Goal: Information Seeking & Learning: Learn about a topic

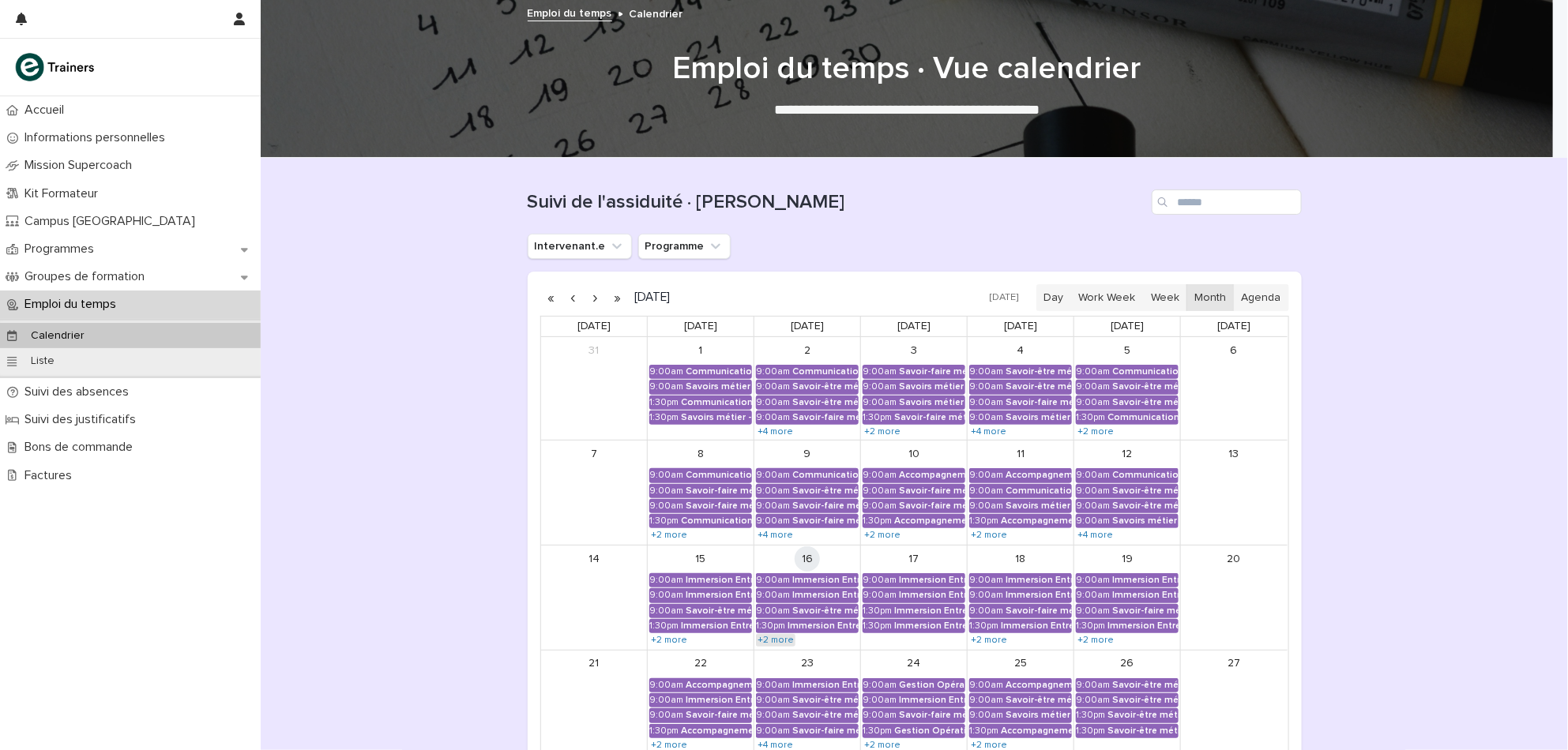
click at [773, 641] on link "+2 more" at bounding box center [775, 641] width 39 height 13
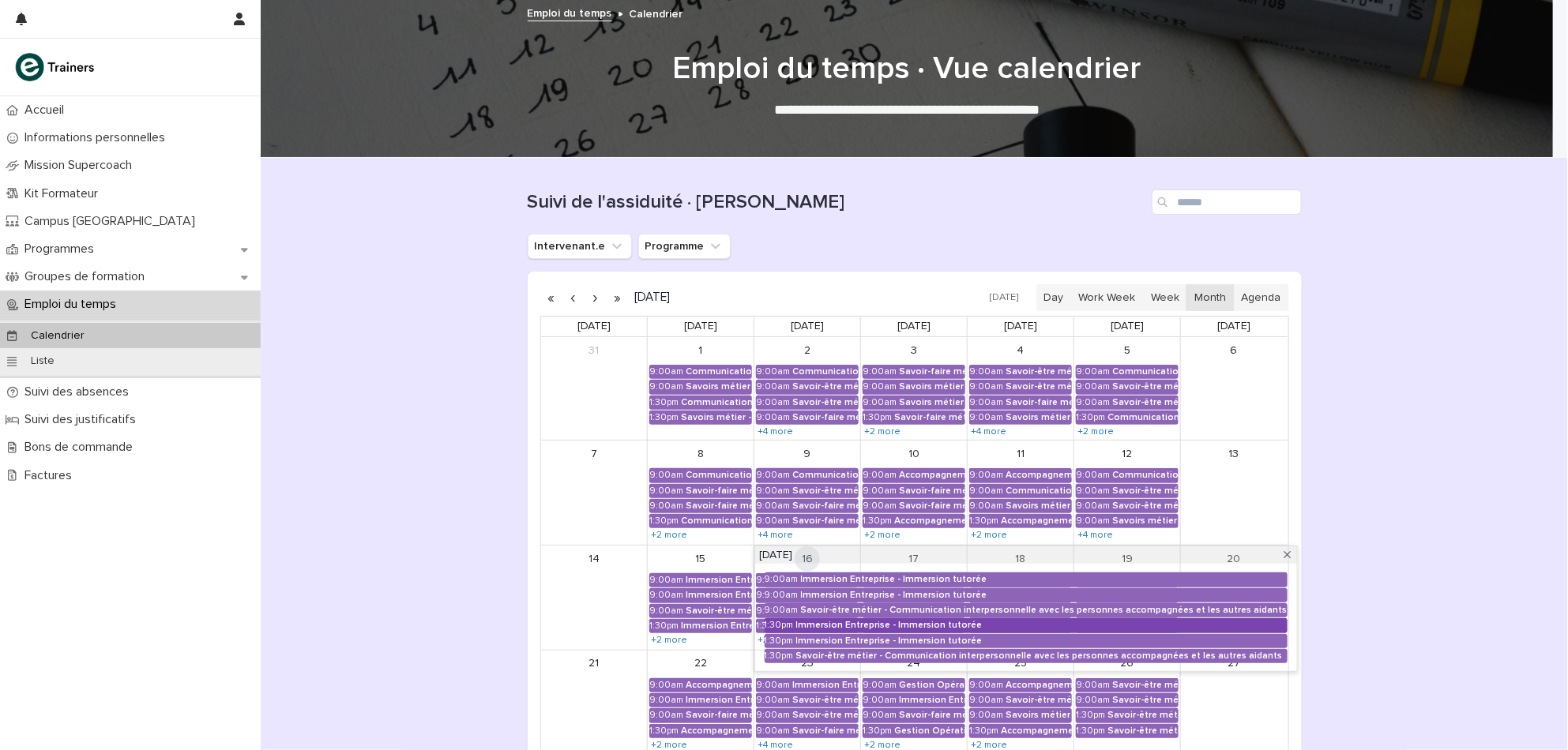
click at [943, 625] on div "Immersion Entreprise - Immersion tutorée" at bounding box center [1041, 625] width 491 height 11
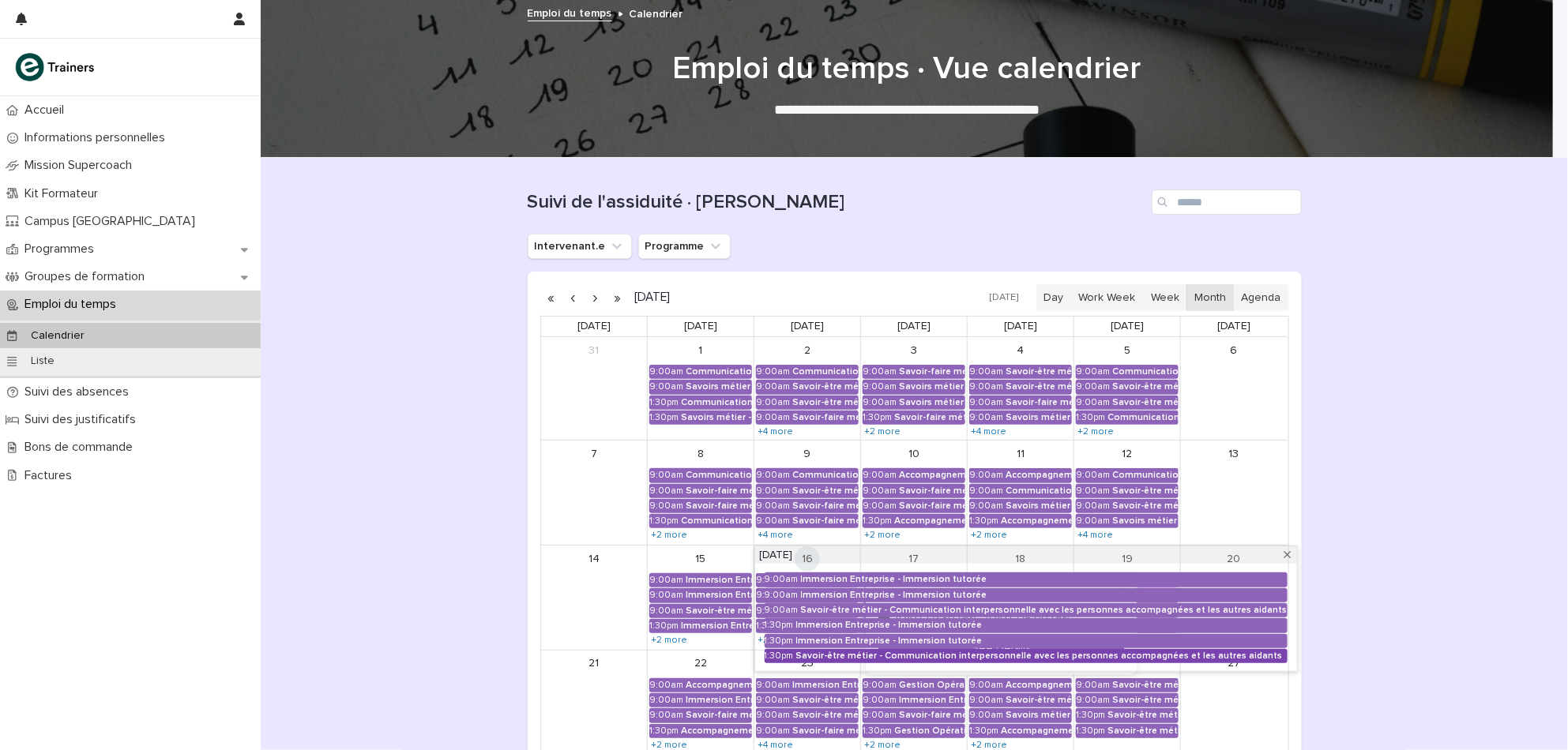
click at [1012, 658] on div "Savoir-être métier - Communication interpersonnelle avec les personnes accompag…" at bounding box center [1041, 656] width 491 height 11
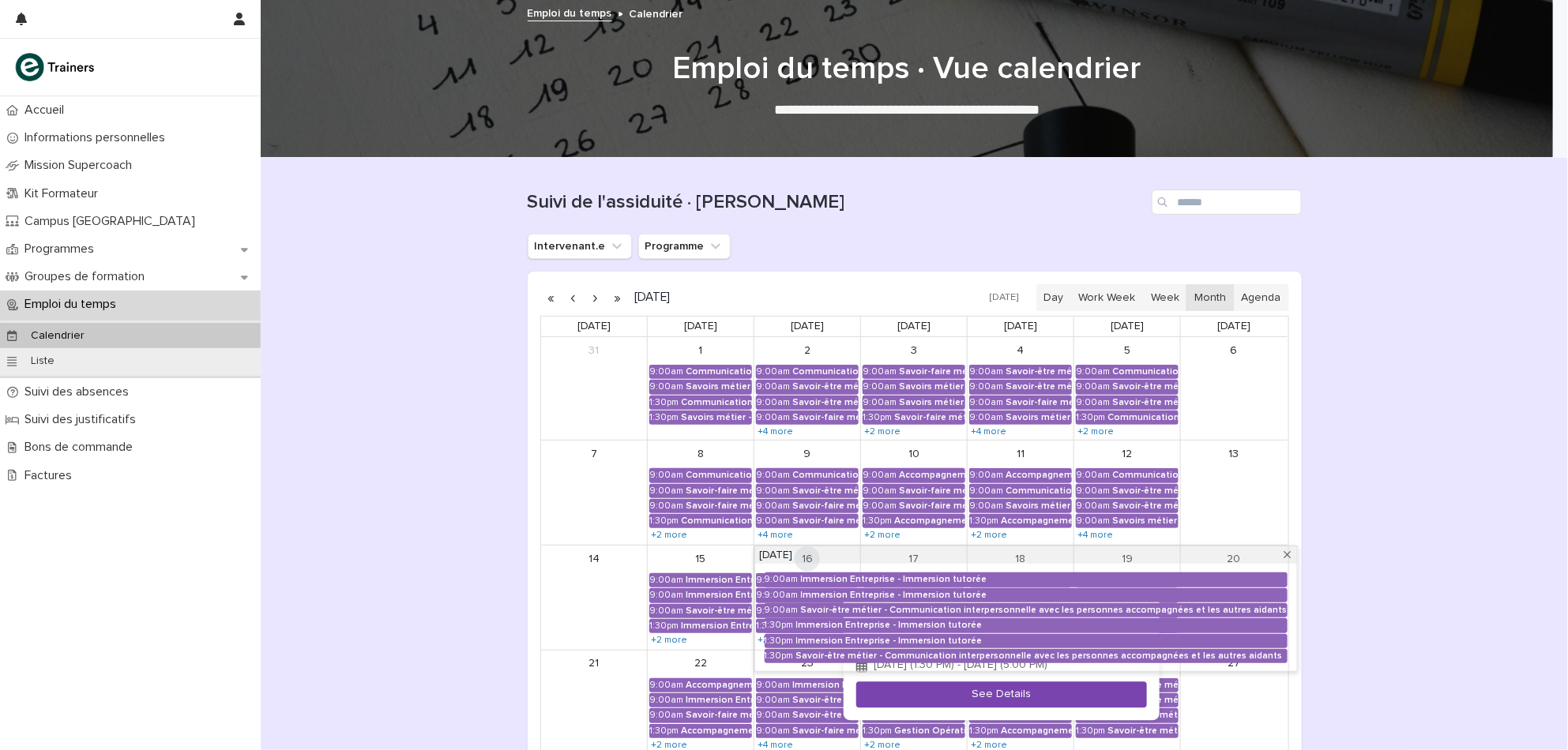
click at [980, 694] on button "See Details" at bounding box center [1001, 694] width 290 height 26
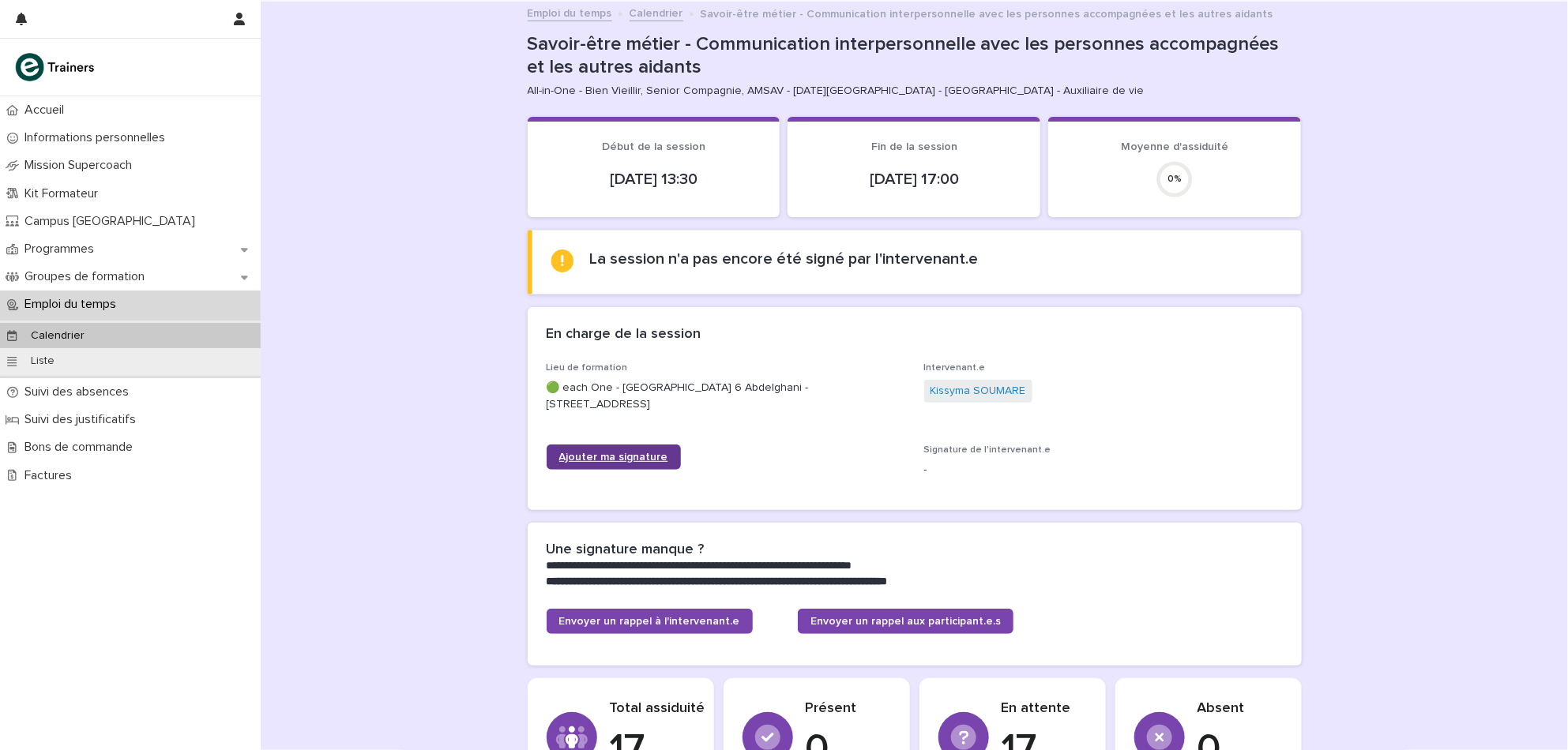
click at [646, 460] on span "Ajouter ma signature" at bounding box center [614, 457] width 109 height 11
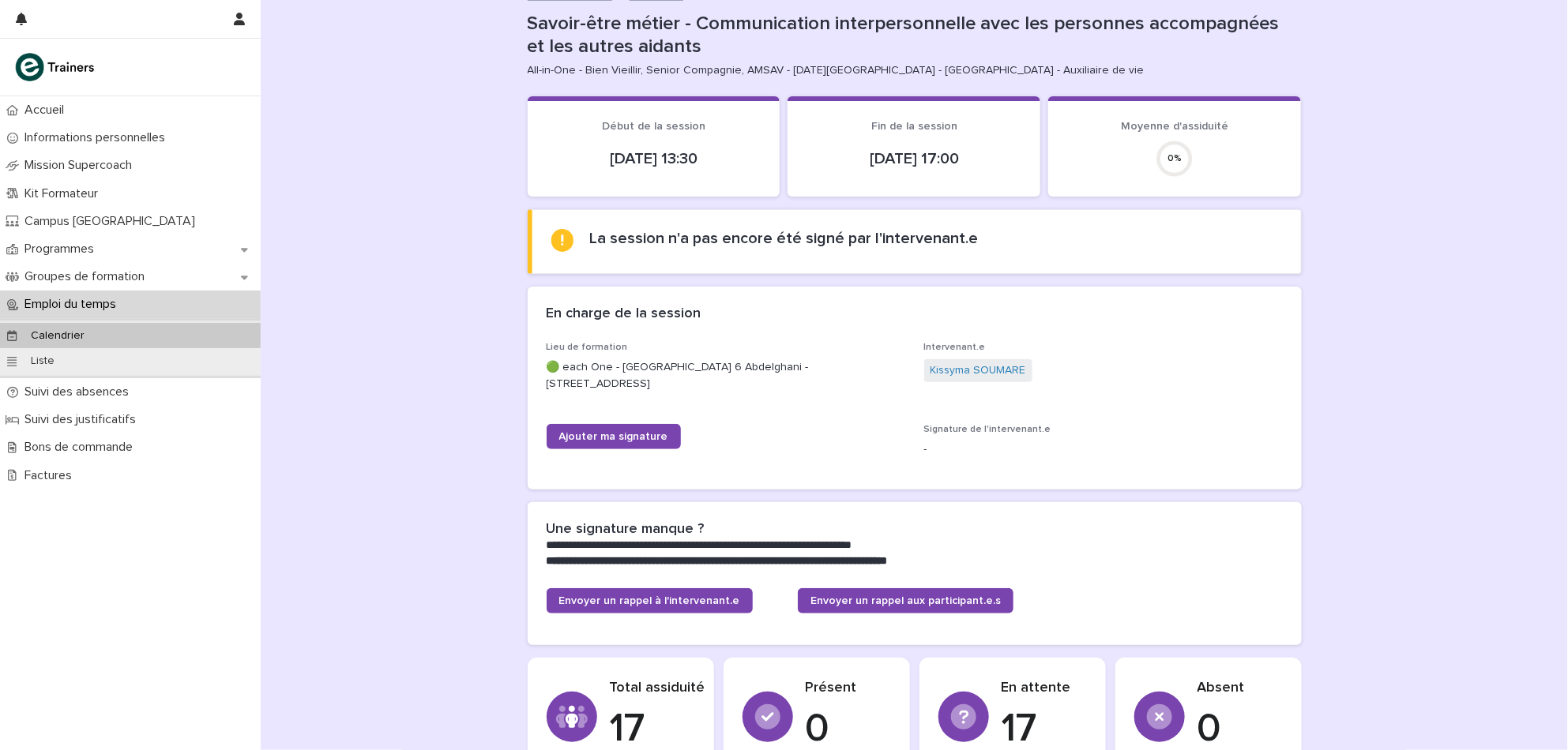
scroll to position [20, 0]
click at [75, 332] on p "Calendrier" at bounding box center [57, 336] width 79 height 13
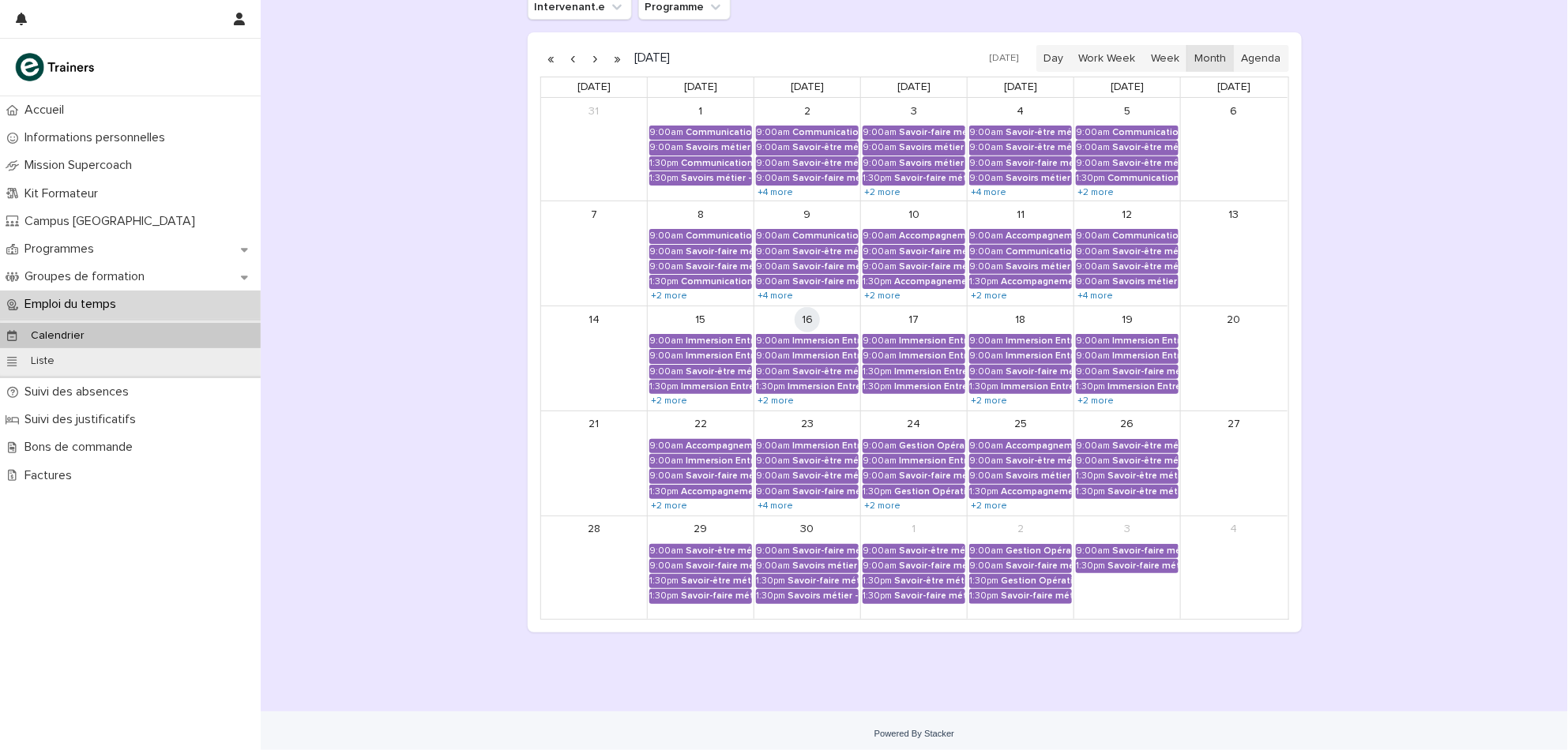
scroll to position [242, 0]
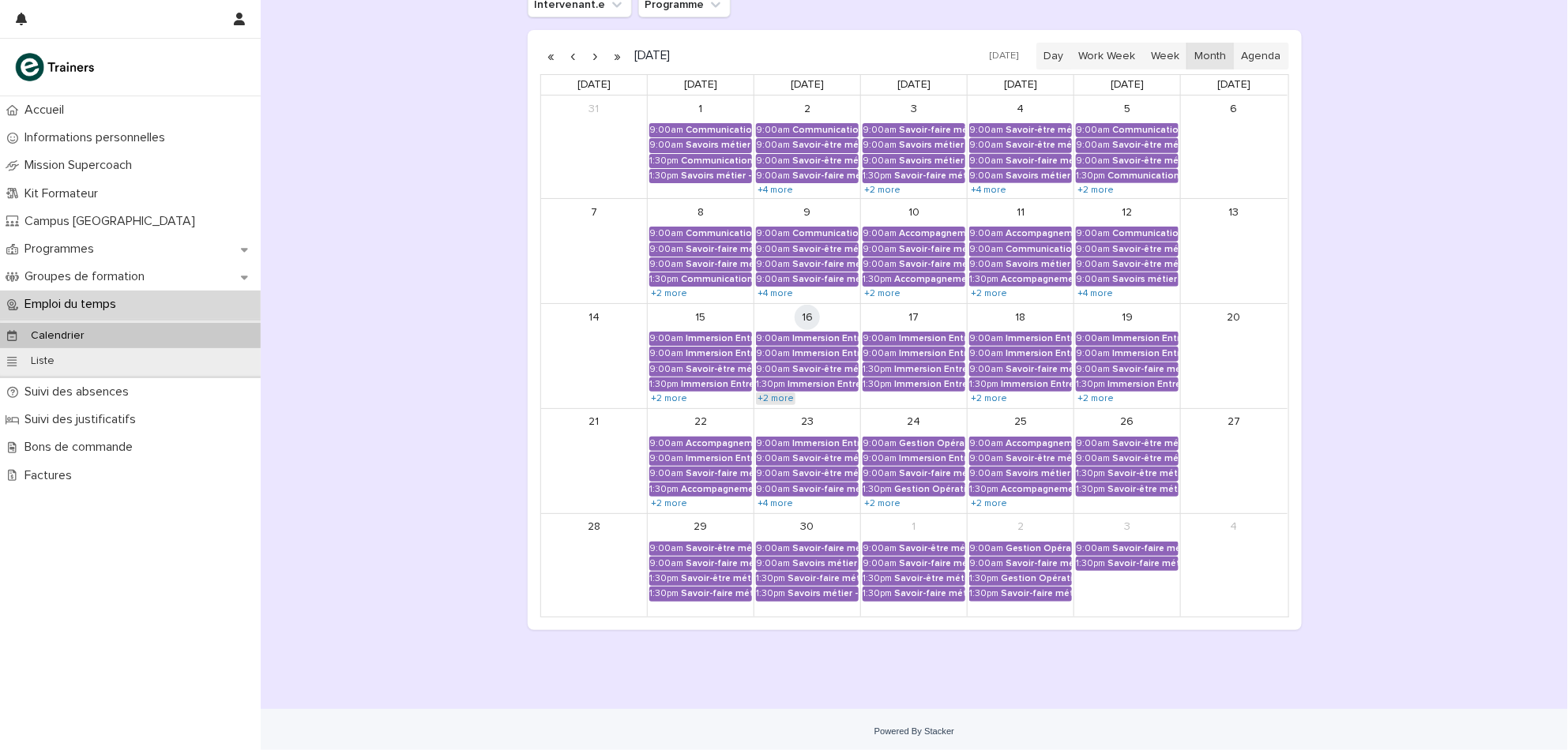
click at [774, 398] on link "+2 more" at bounding box center [775, 399] width 39 height 13
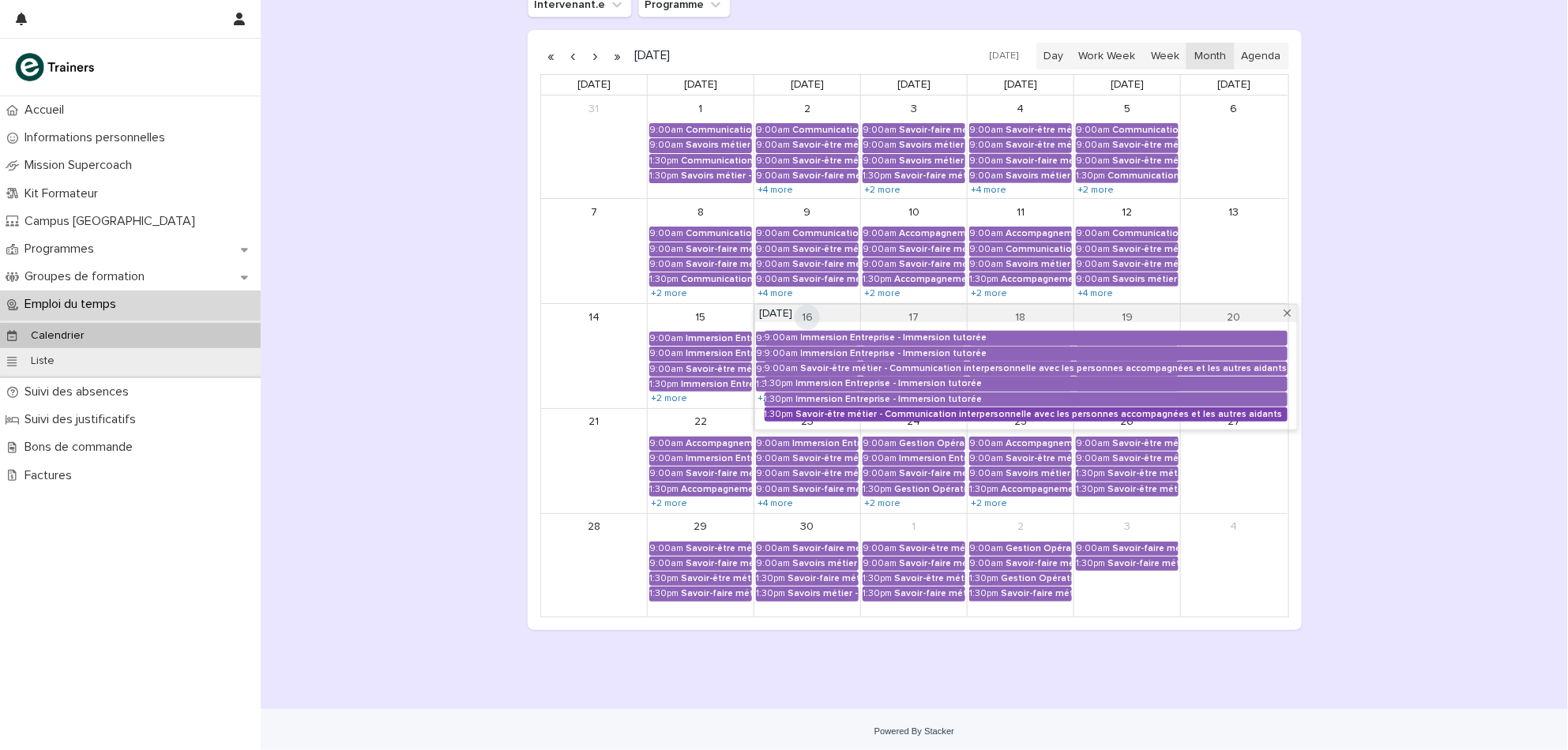
click at [796, 410] on div "Savoir-être métier - Communication interpersonnelle avec les personnes accompag…" at bounding box center [1041, 415] width 491 height 11
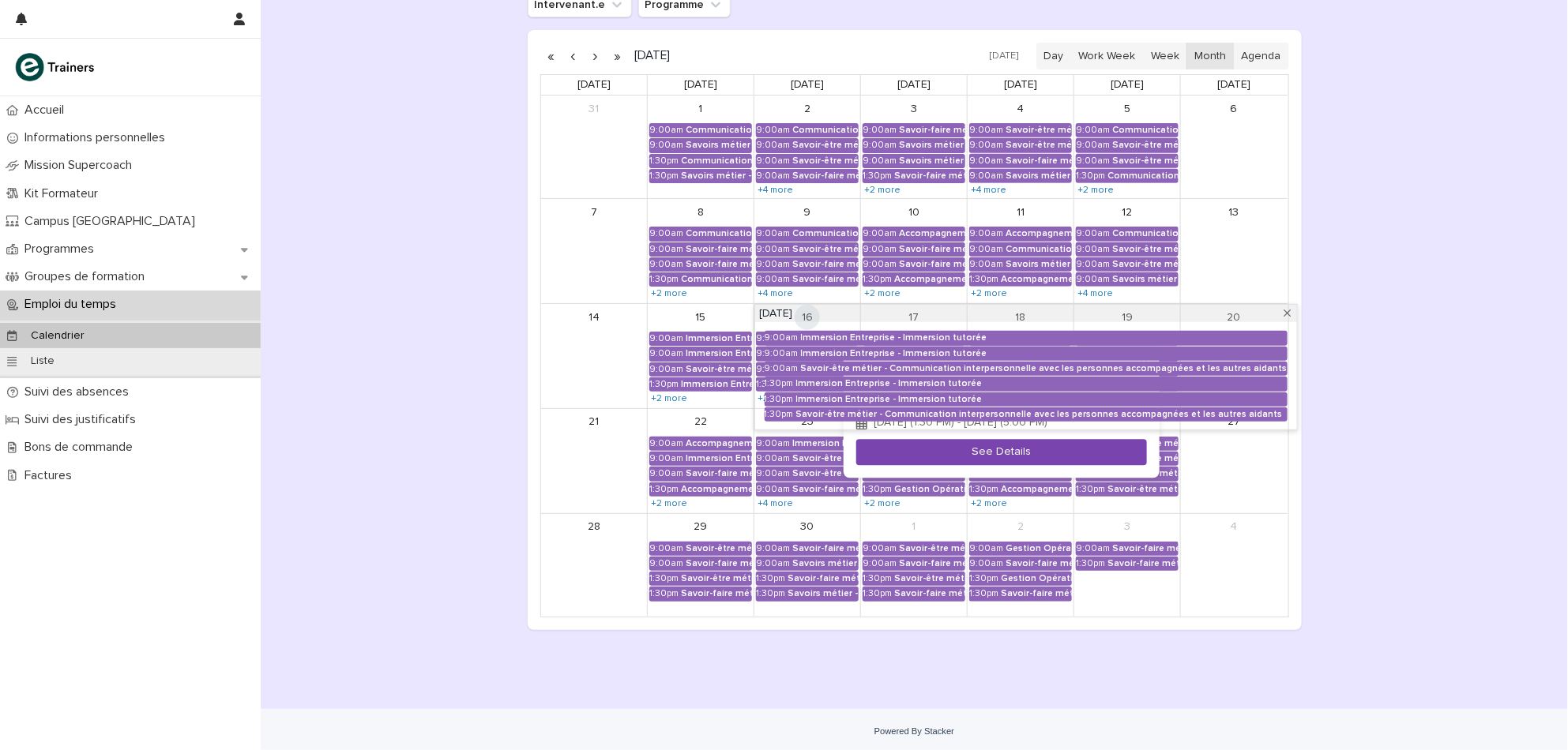
click at [910, 462] on button "See Details" at bounding box center [1001, 453] width 290 height 26
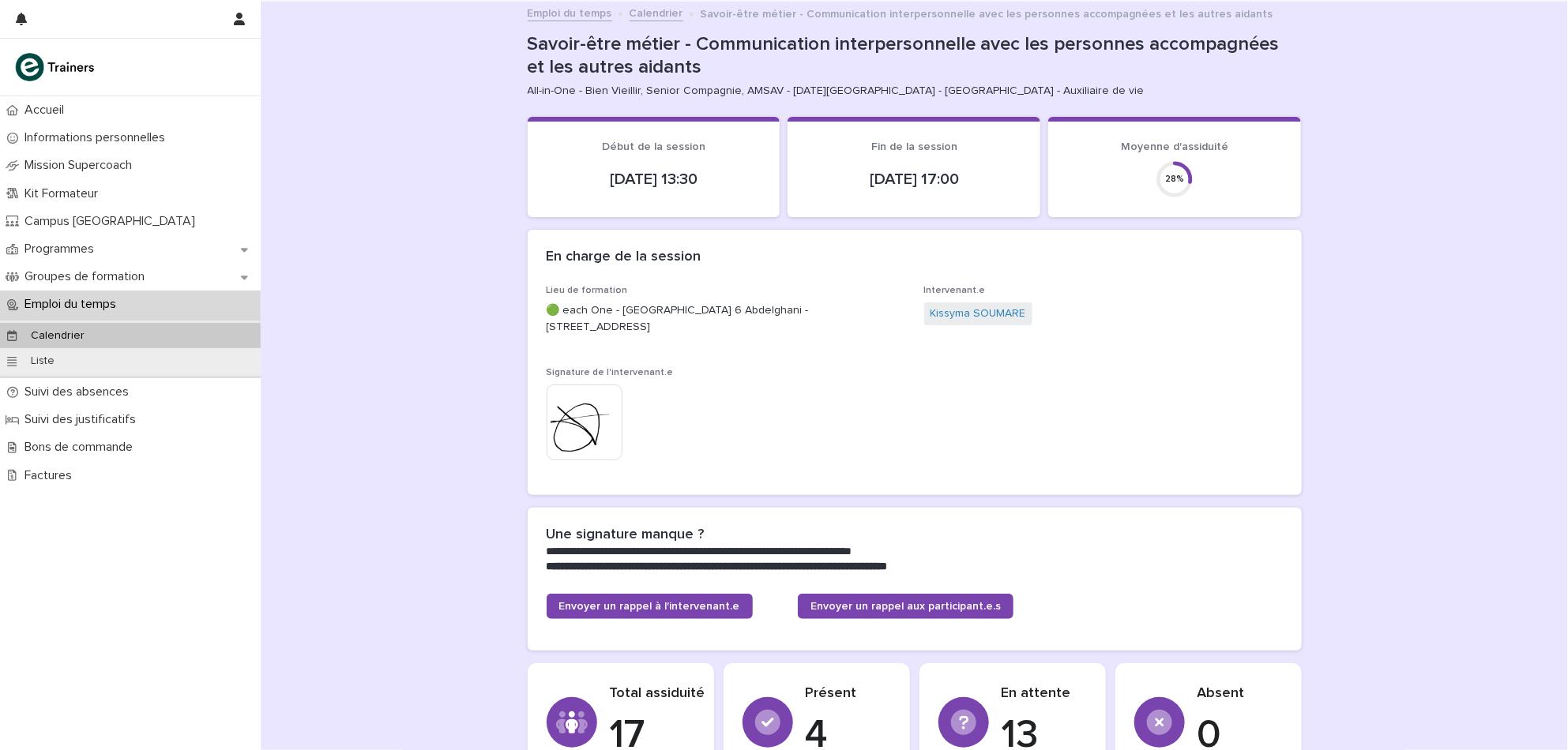
click at [83, 331] on p "Calendrier" at bounding box center [57, 336] width 79 height 13
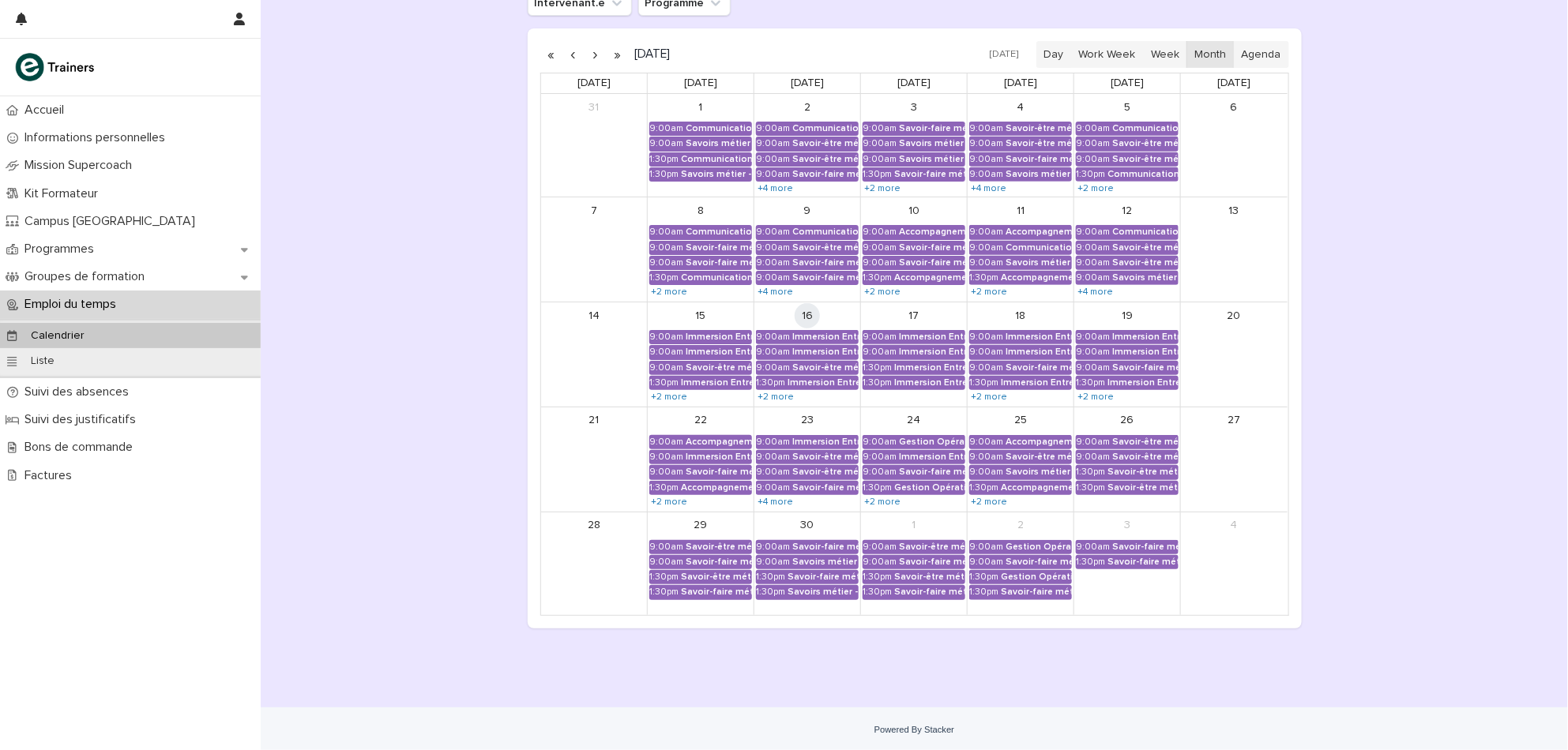
scroll to position [246, 0]
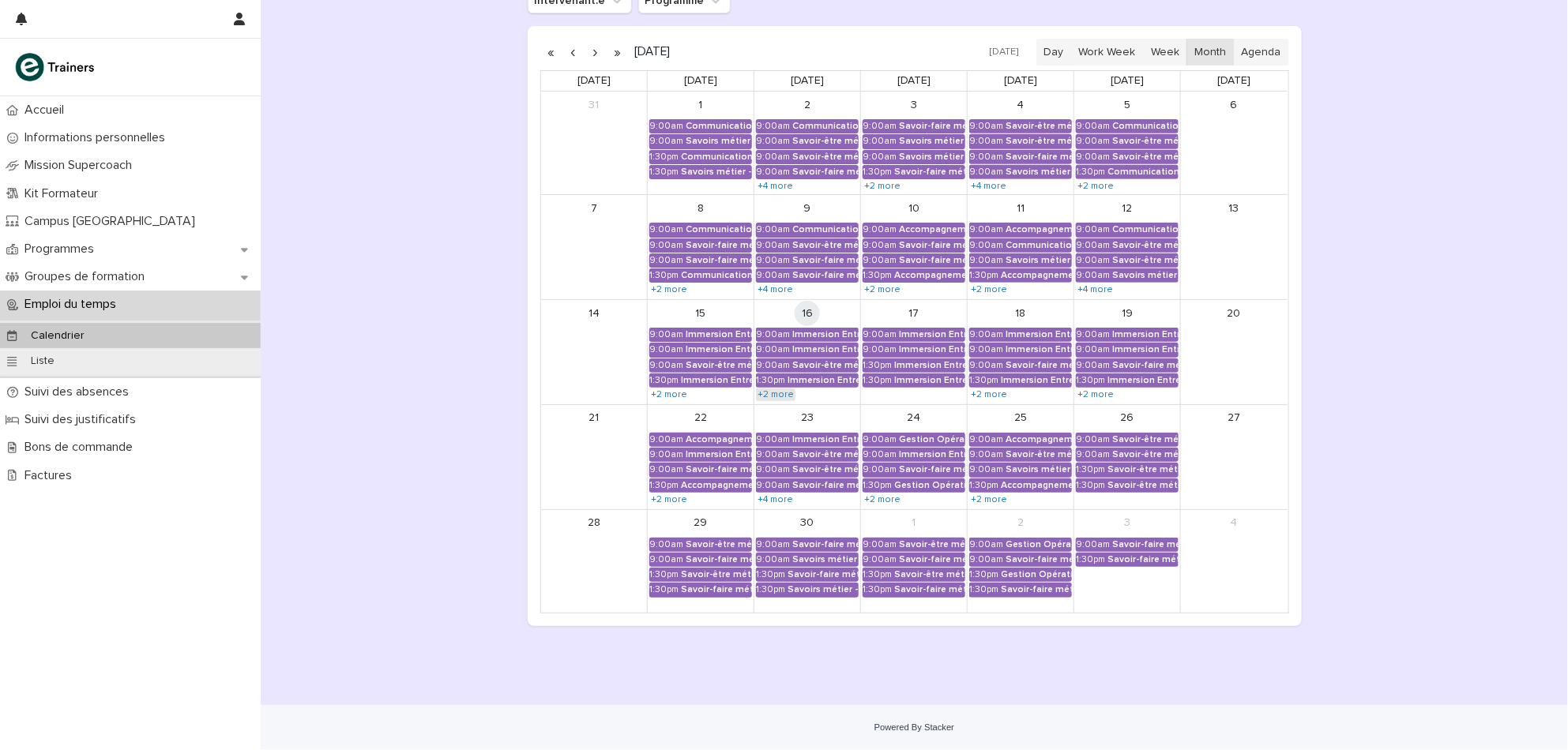
click at [761, 398] on link "+2 more" at bounding box center [775, 395] width 39 height 13
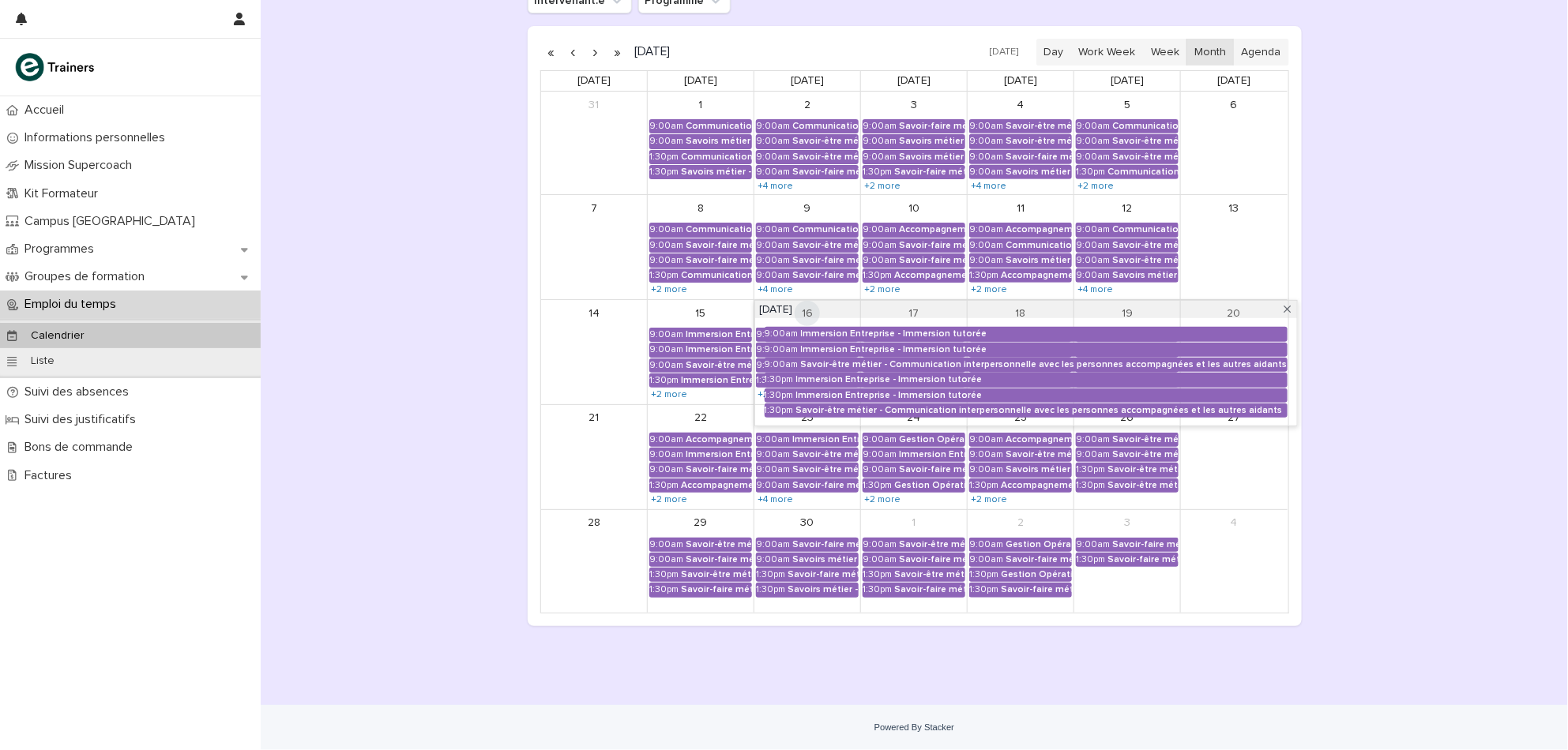
click at [1406, 549] on div "Loading... Saving… Loading... Saving… Suivi de l'assiduité · Vue Calendrier Int…" at bounding box center [914, 308] width 1307 height 793
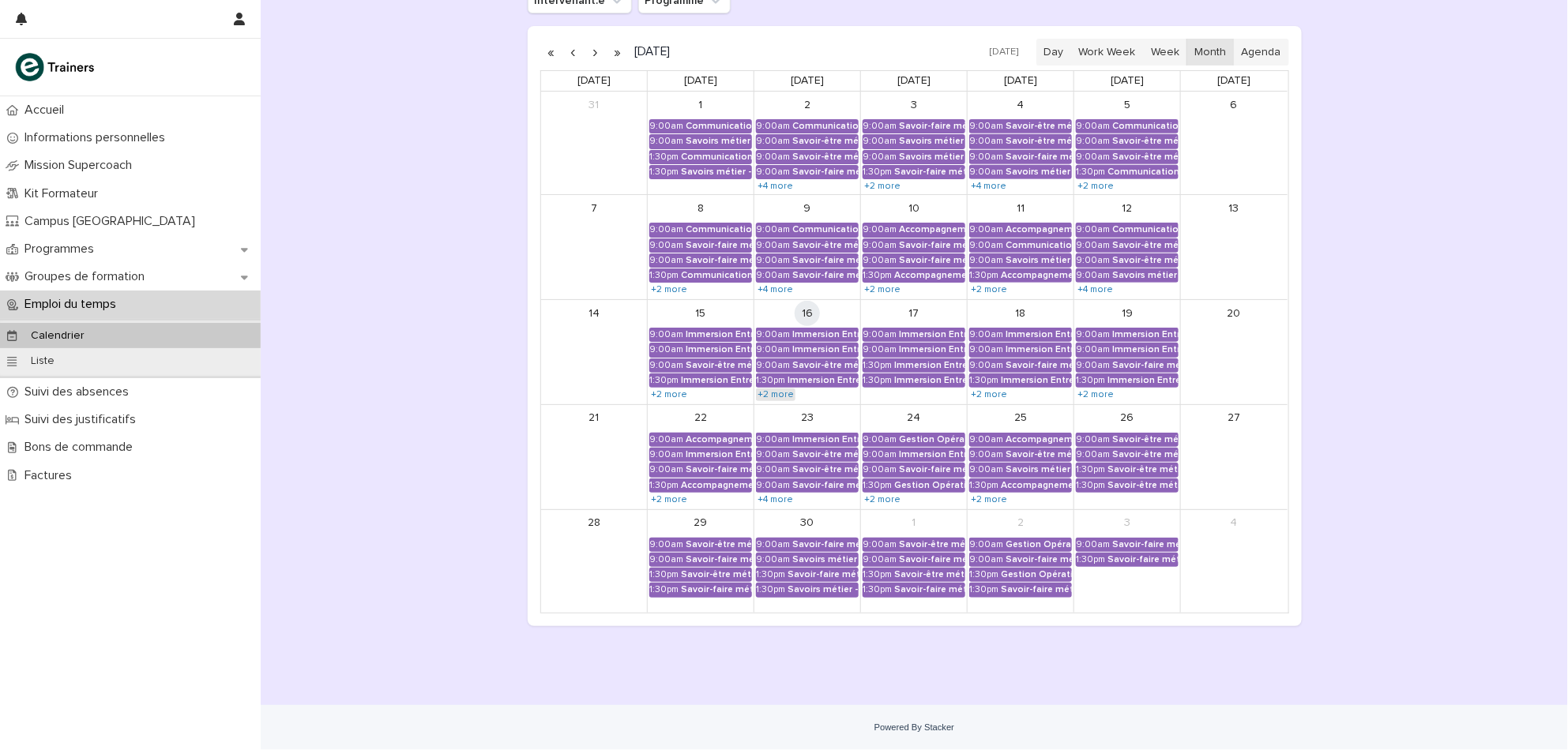
click at [771, 392] on link "+2 more" at bounding box center [775, 395] width 39 height 13
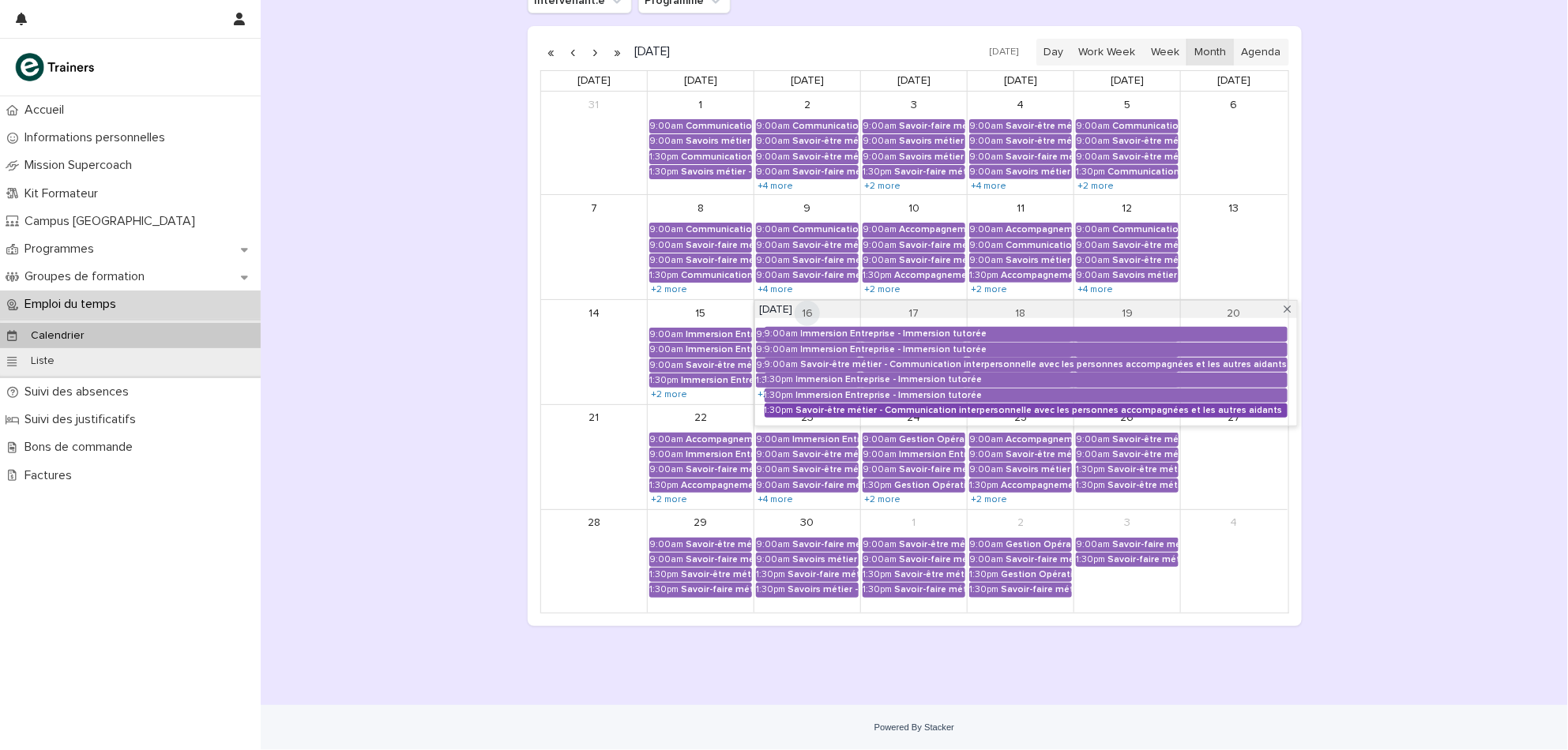
click at [835, 405] on div "Savoir-être métier - Communication interpersonnelle avec les personnes accompag…" at bounding box center [1041, 410] width 491 height 11
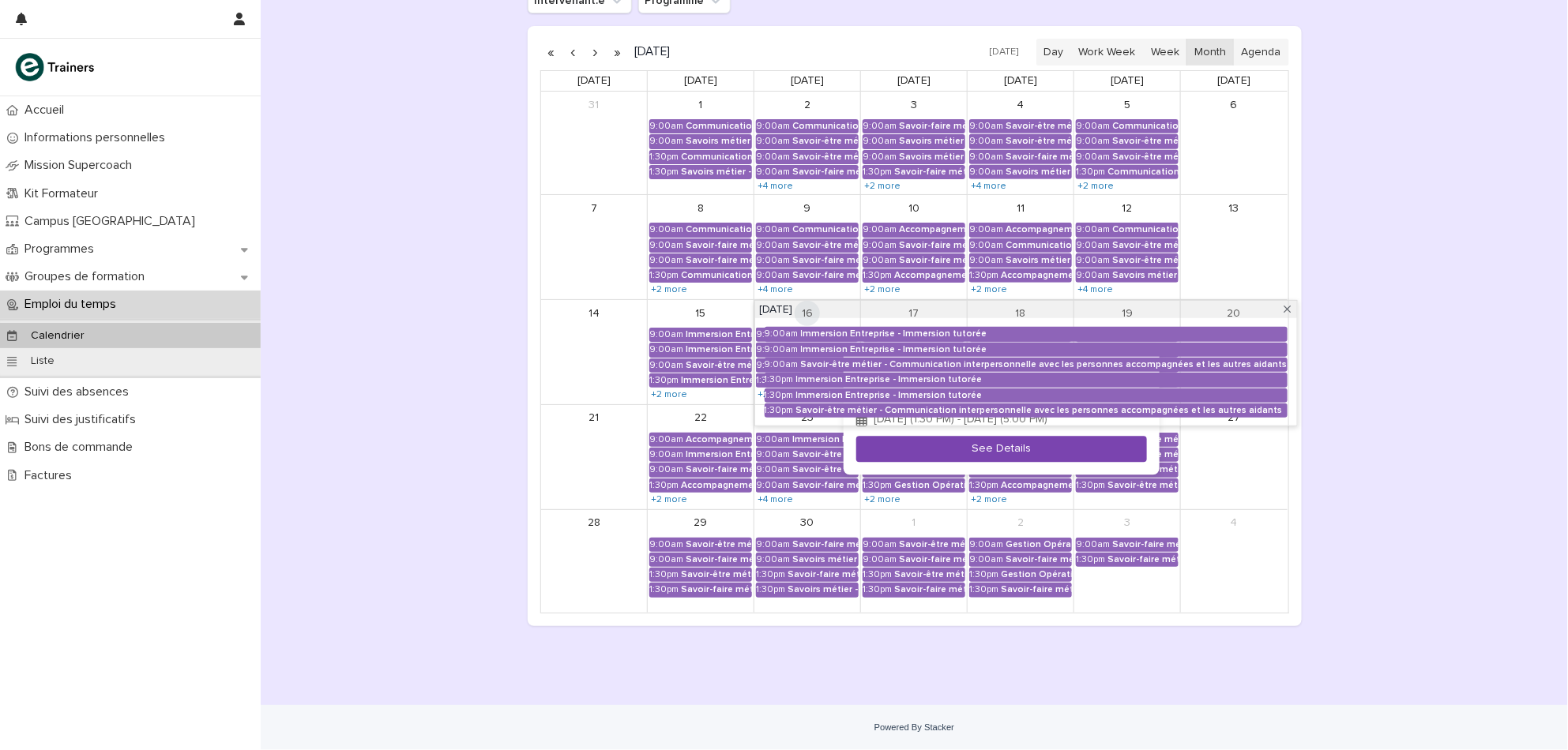
click at [880, 453] on button "See Details" at bounding box center [1001, 449] width 290 height 26
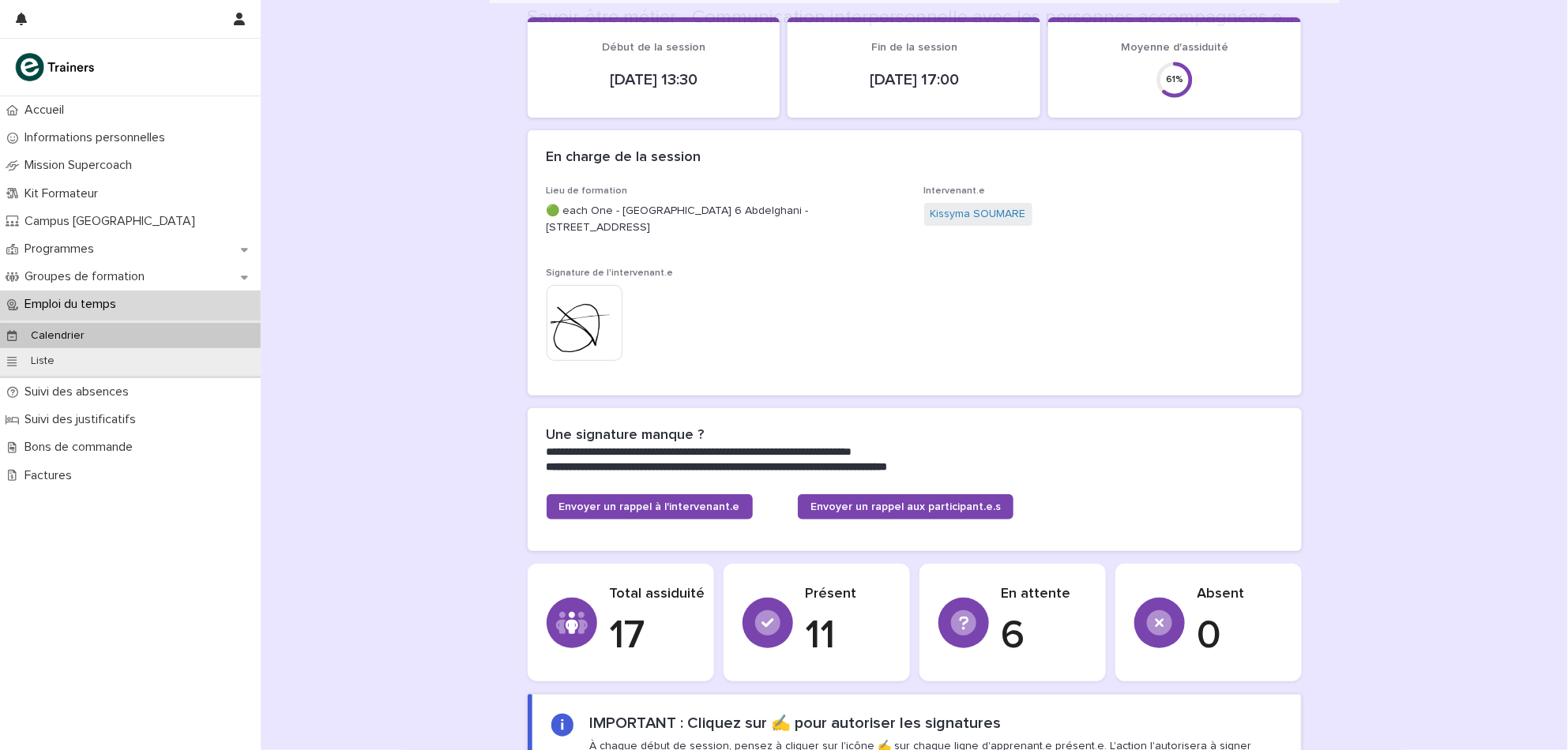
scroll to position [1363, 0]
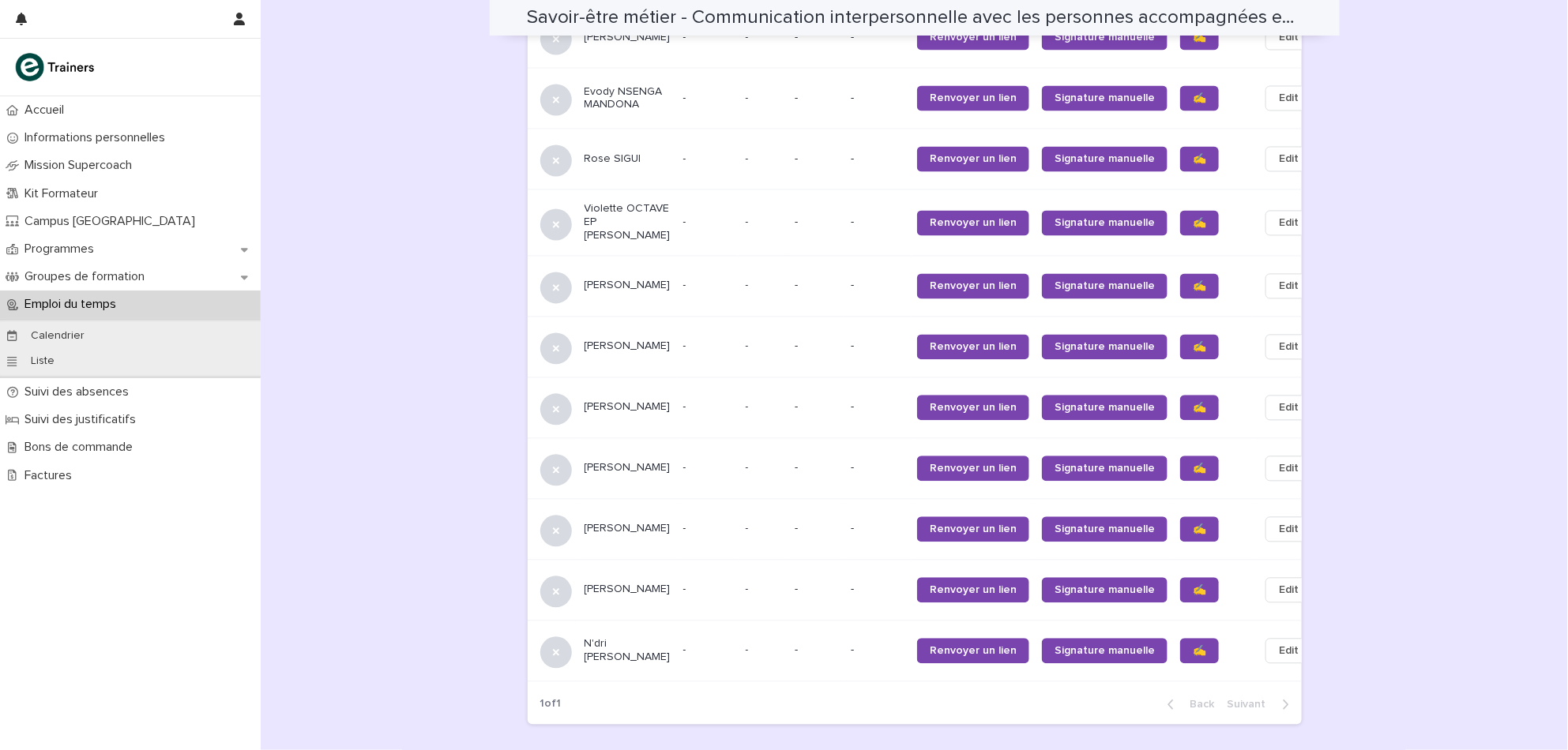
scroll to position [1609, 0]
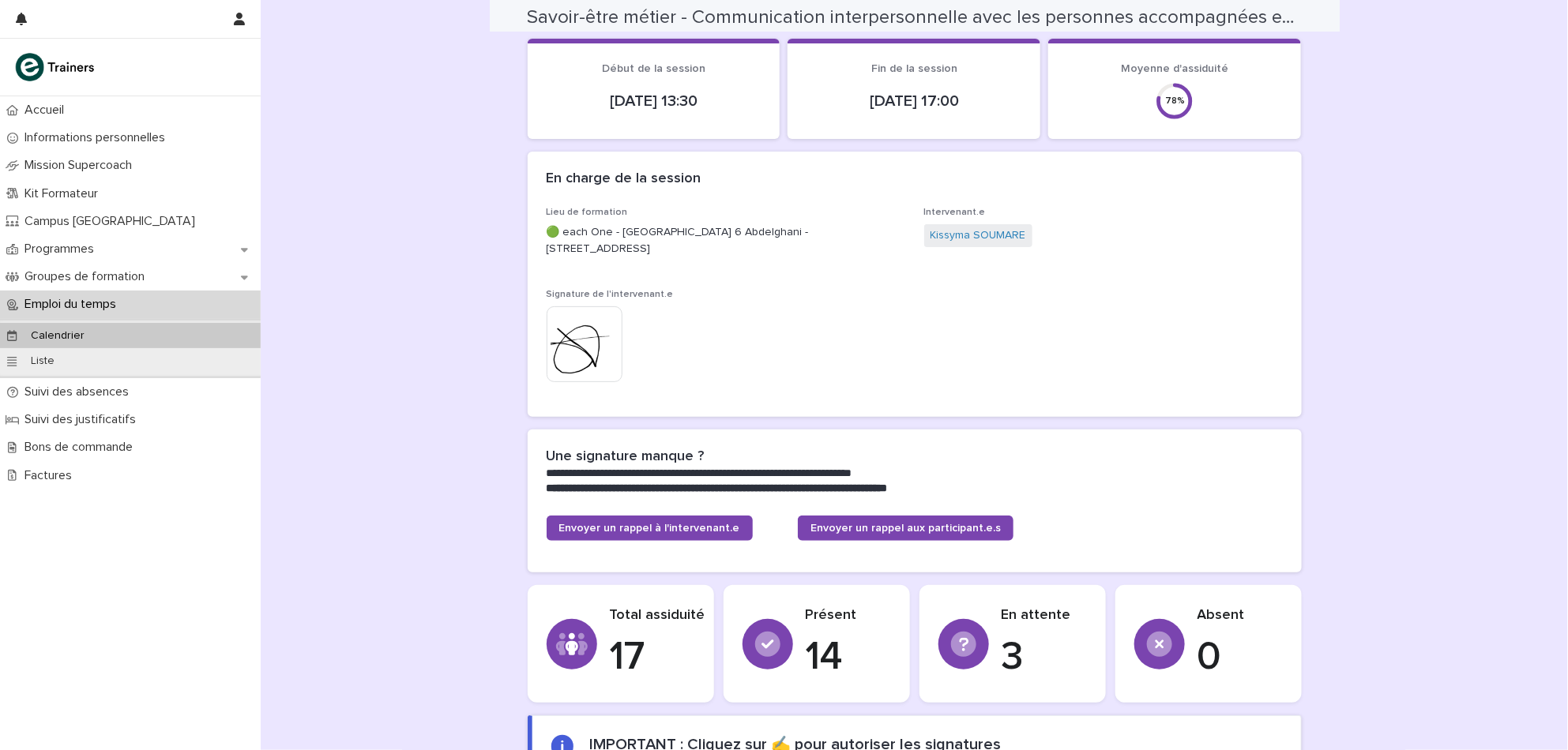
scroll to position [61, 0]
